Goal: Find contact information

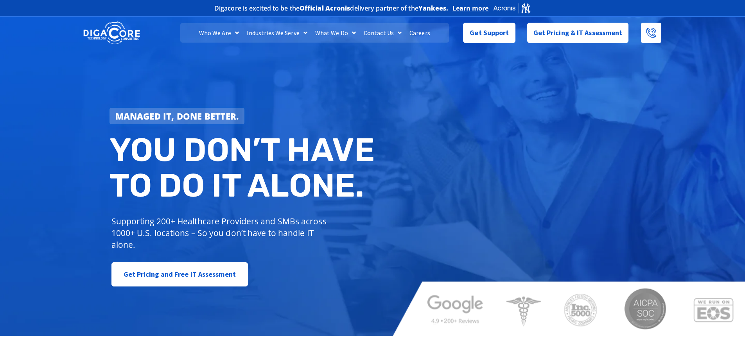
click at [387, 36] on link "Contact Us" at bounding box center [383, 33] width 46 height 20
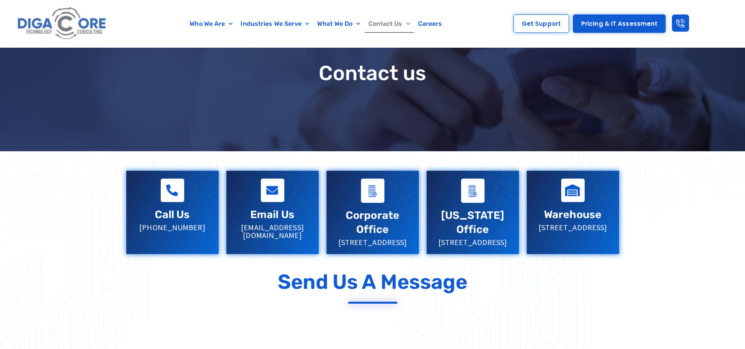
scroll to position [78, 0]
